Goal: Task Accomplishment & Management: Manage account settings

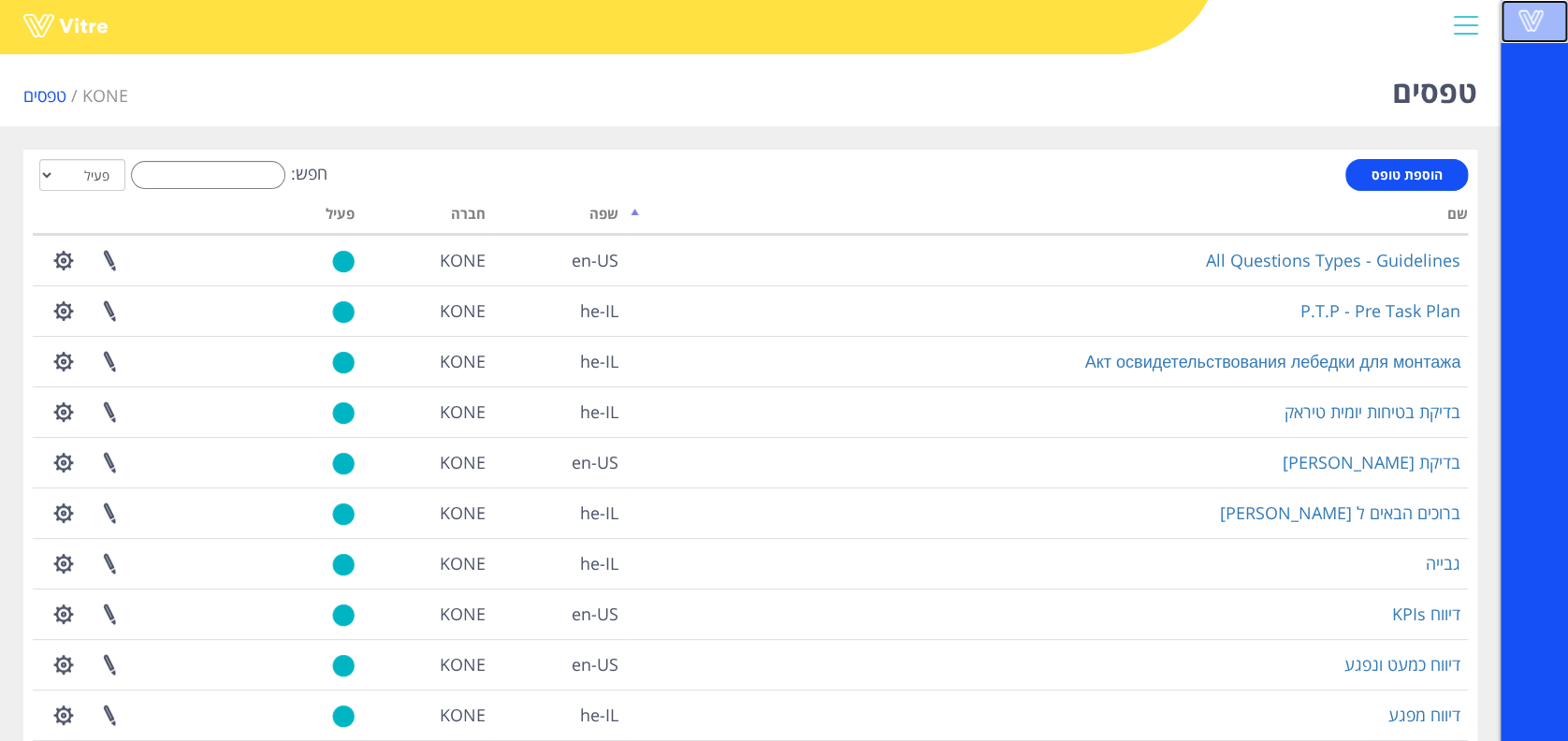
click at [1521, 27] on span at bounding box center [1530, 21] width 47 height 22
click at [226, 162] on input "חפש:" at bounding box center [208, 175] width 154 height 28
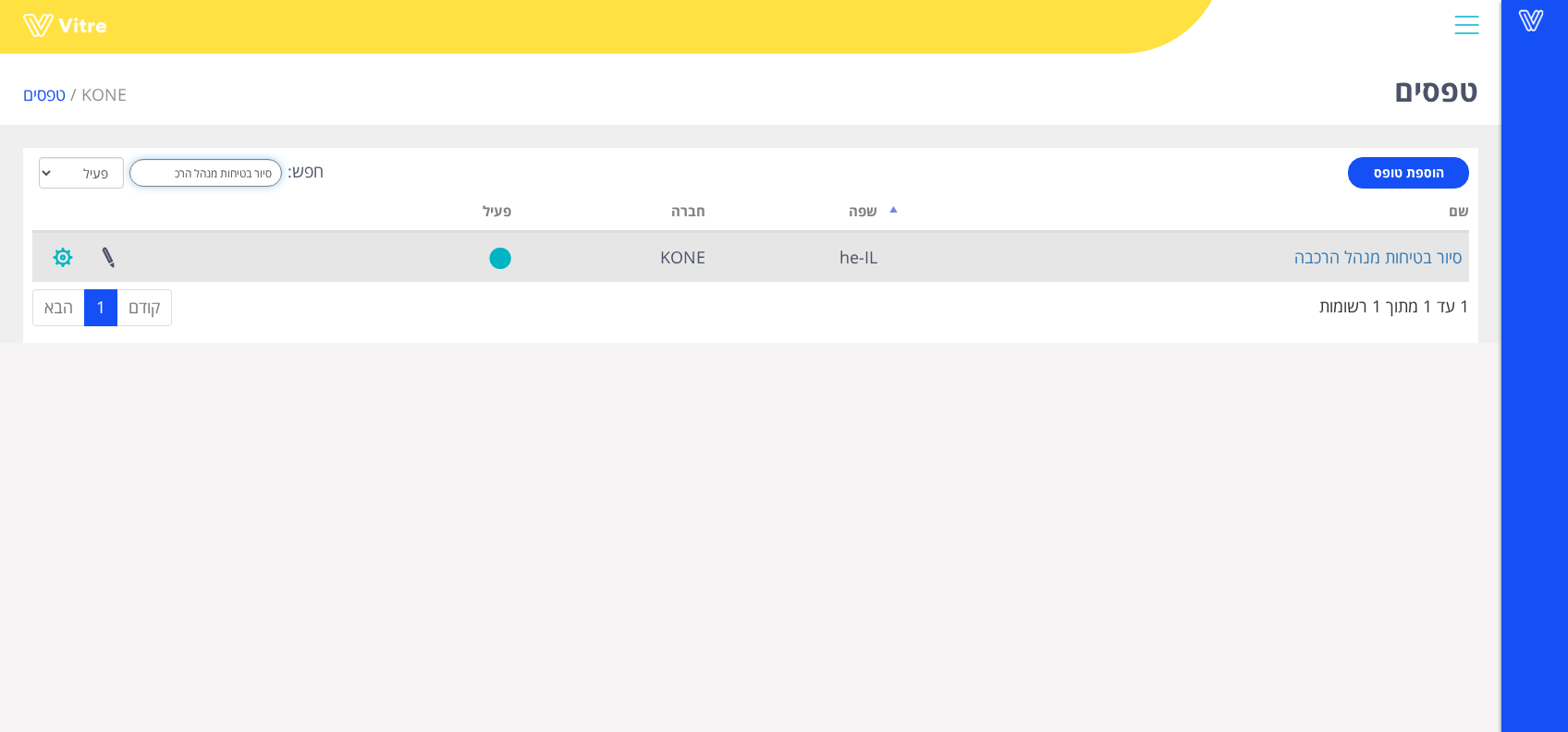
type input "סיור בטיחות מנהל הרכ"
click at [60, 257] on button "button" at bounding box center [63, 258] width 46 height 49
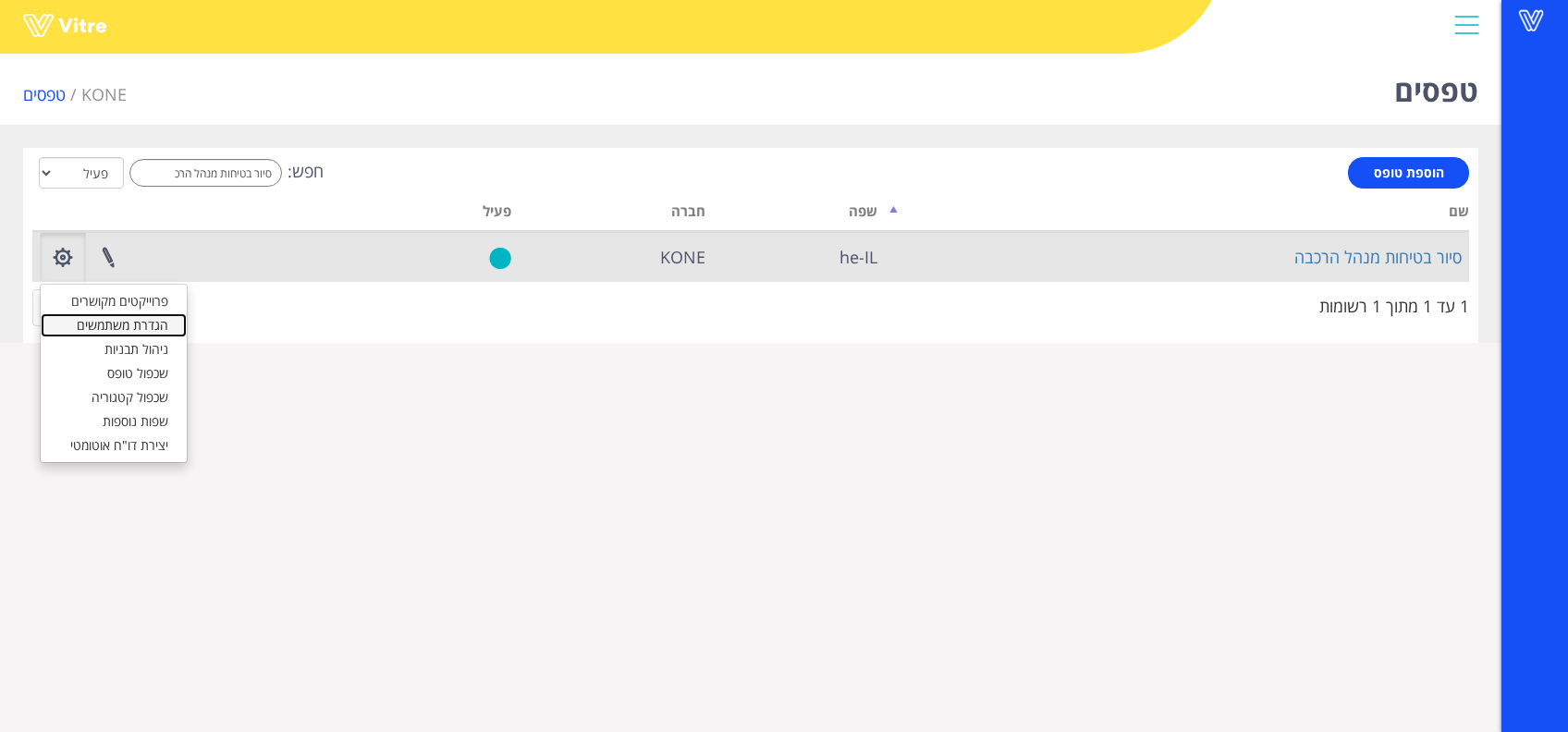
click at [123, 325] on link "הגדרת משתמשים" at bounding box center [113, 325] width 146 height 24
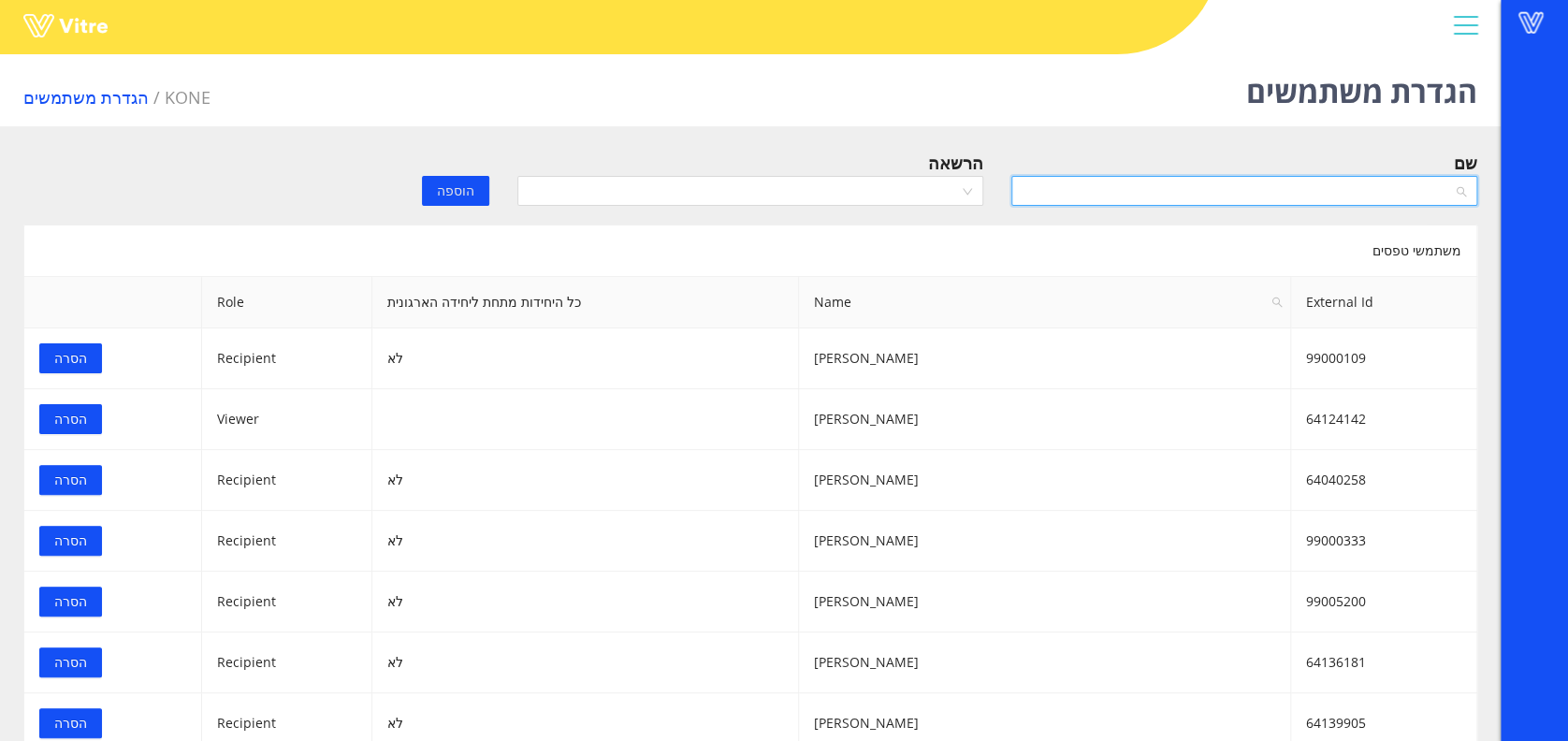
click at [1316, 199] on input "search" at bounding box center [1237, 190] width 430 height 28
type input "nbs mp"
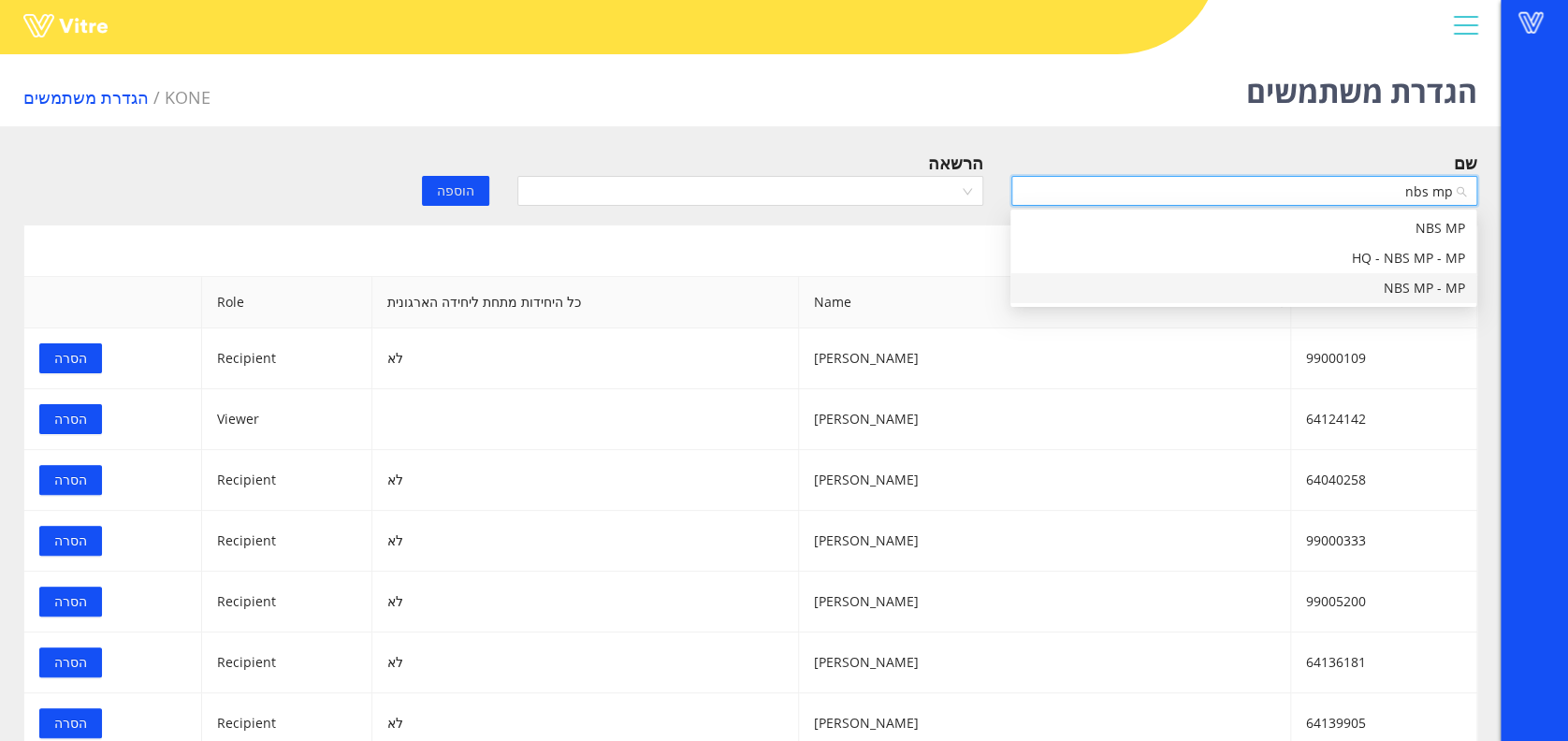
click at [1293, 283] on div "NBS MP - MP" at bounding box center [1243, 288] width 443 height 21
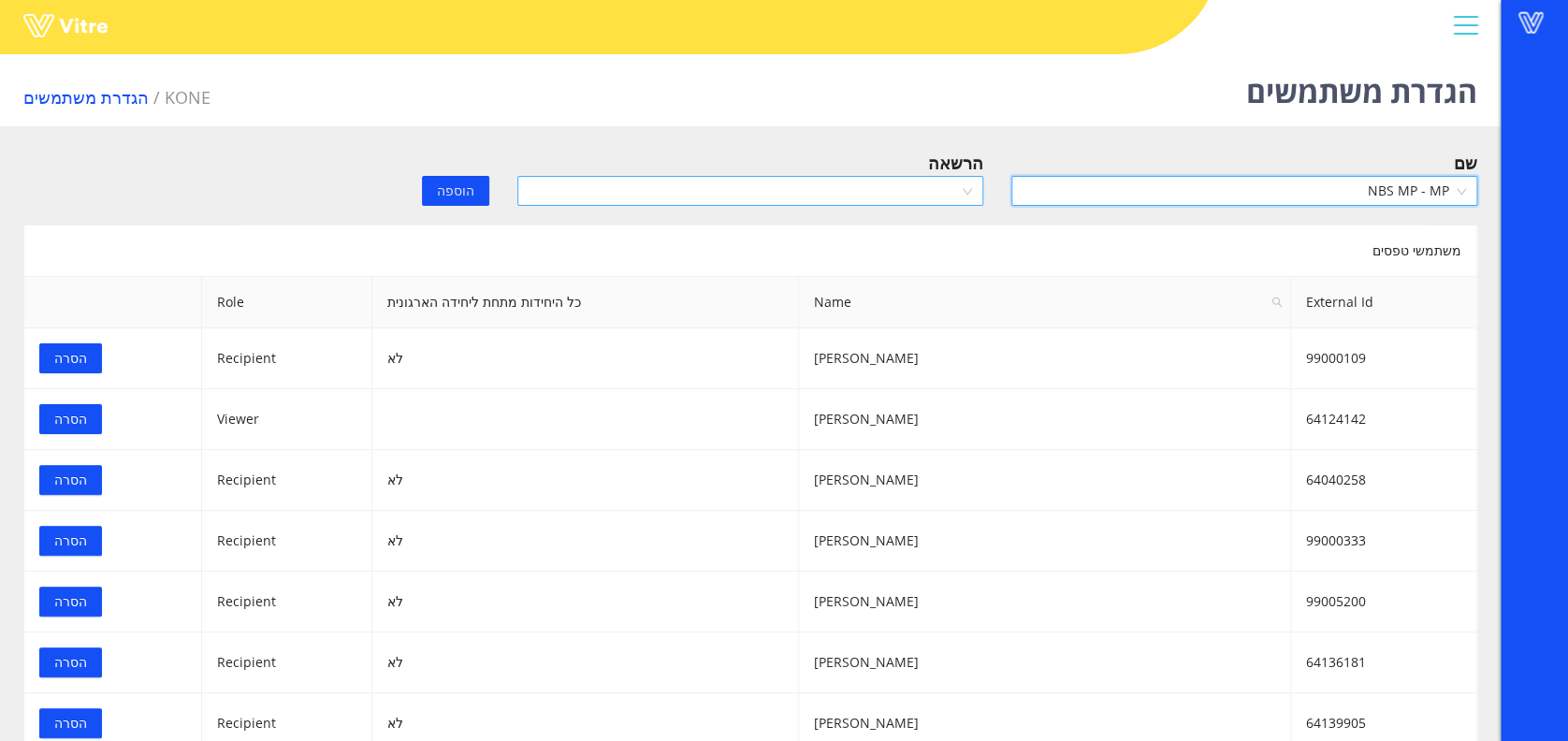
click at [743, 192] on input "search" at bounding box center [744, 190] width 430 height 28
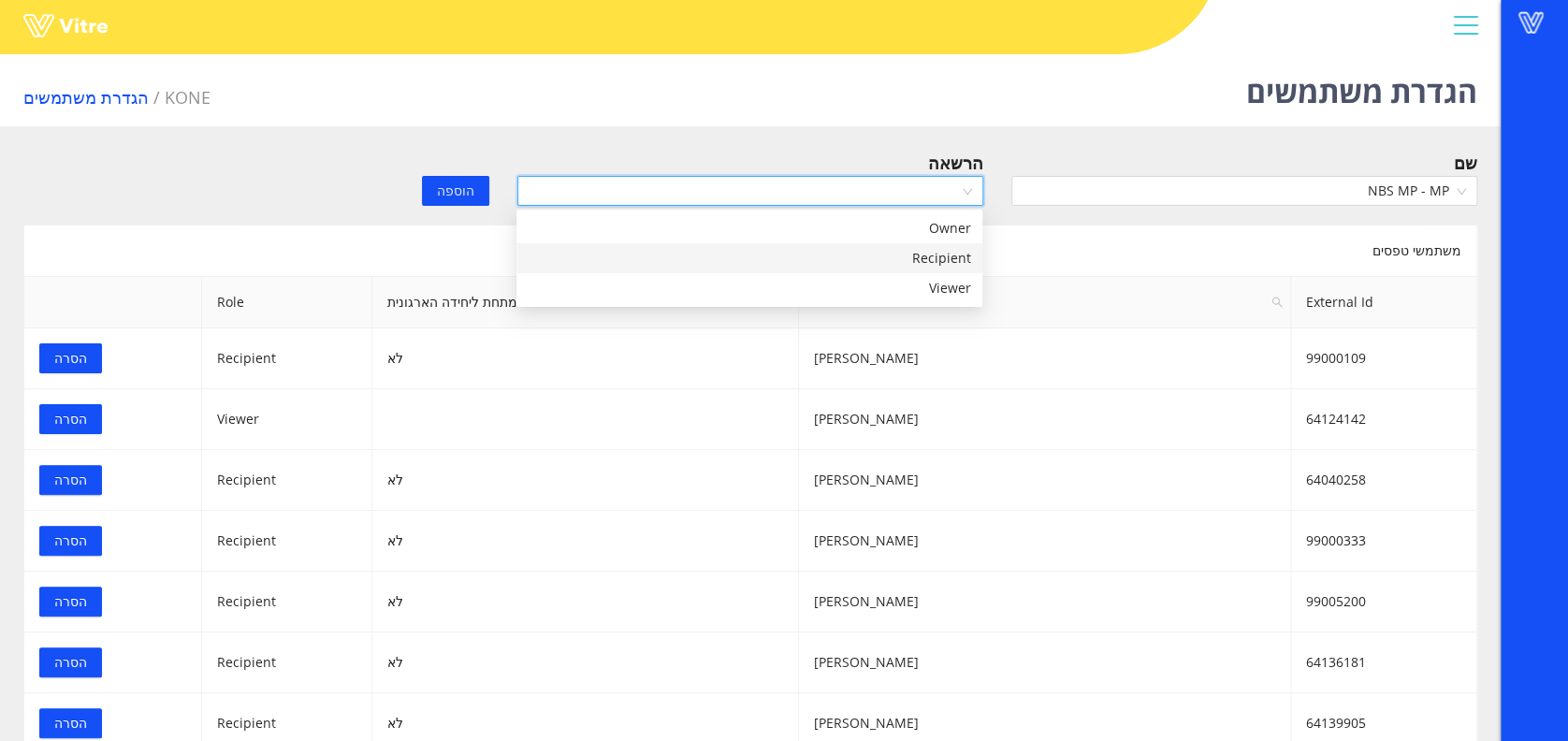
click at [752, 262] on div "Recipient" at bounding box center [749, 258] width 443 height 21
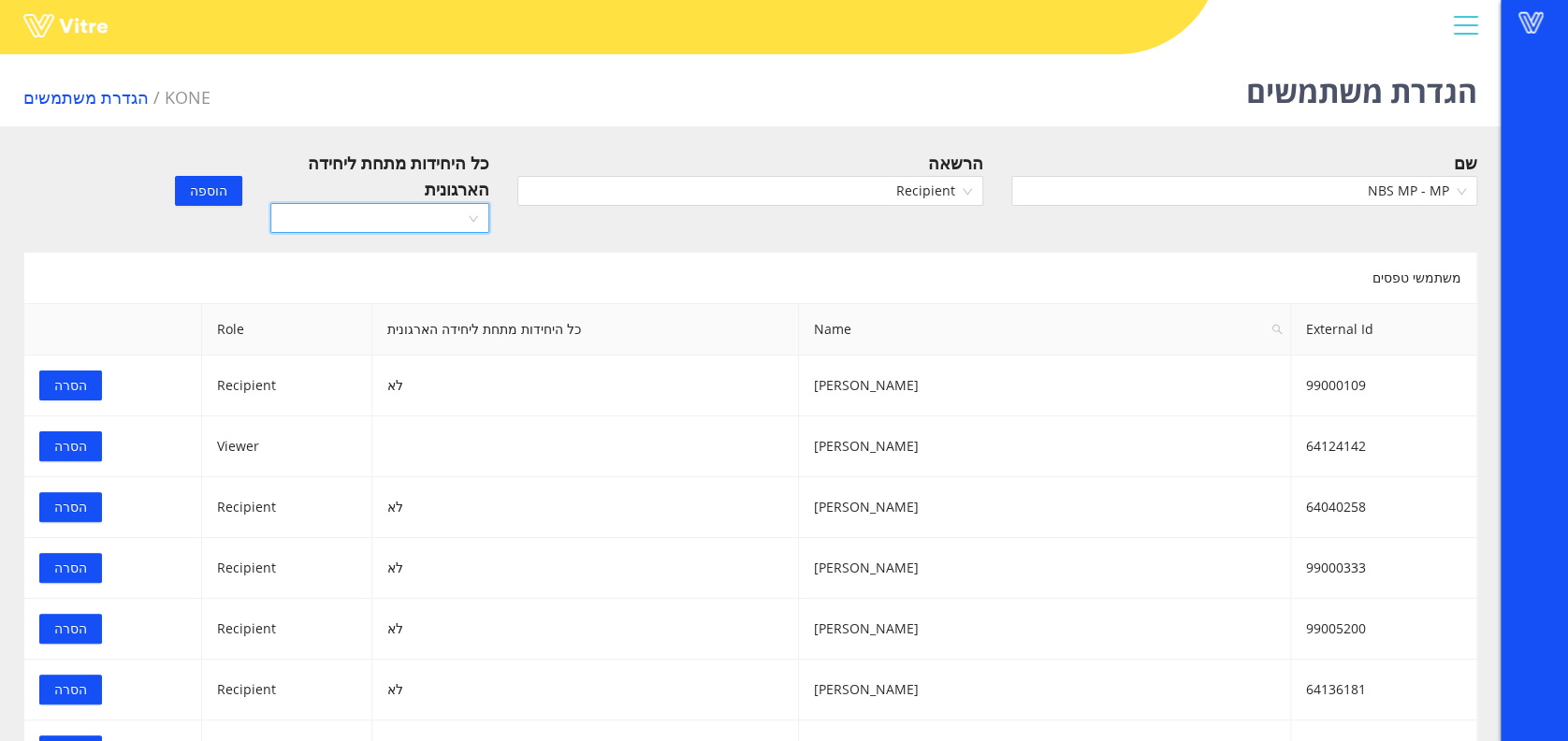
click at [432, 211] on input "search" at bounding box center [374, 218] width 183 height 28
click at [440, 260] on div "כן" at bounding box center [379, 254] width 196 height 21
click at [217, 191] on span "הוספה" at bounding box center [209, 190] width 37 height 21
